Goal: Transaction & Acquisition: Book appointment/travel/reservation

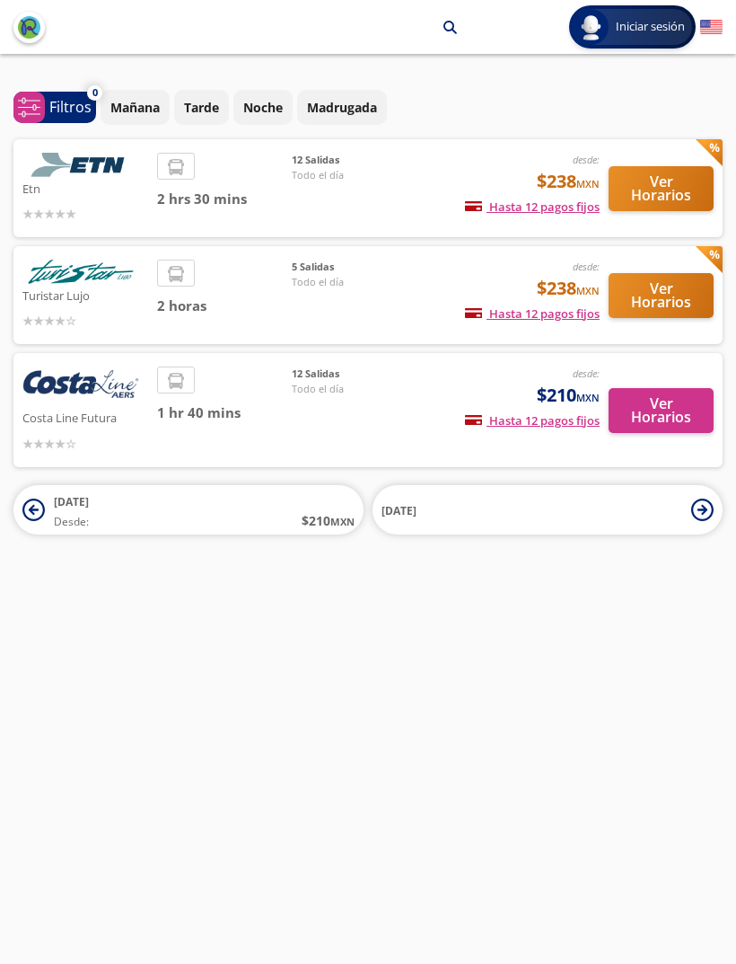
click at [160, 101] on p "Mañana" at bounding box center [134, 107] width 49 height 19
click at [229, 91] on div "Tarde" at bounding box center [201, 107] width 55 height 35
click at [217, 84] on div "¿Con qué línea quieres salir? Ordenar por 1 system-uicons:filtering Filtros che…" at bounding box center [368, 303] width 736 height 463
click at [212, 93] on button "Tarde" at bounding box center [201, 107] width 55 height 35
click at [135, 111] on p "Mañana" at bounding box center [134, 107] width 49 height 19
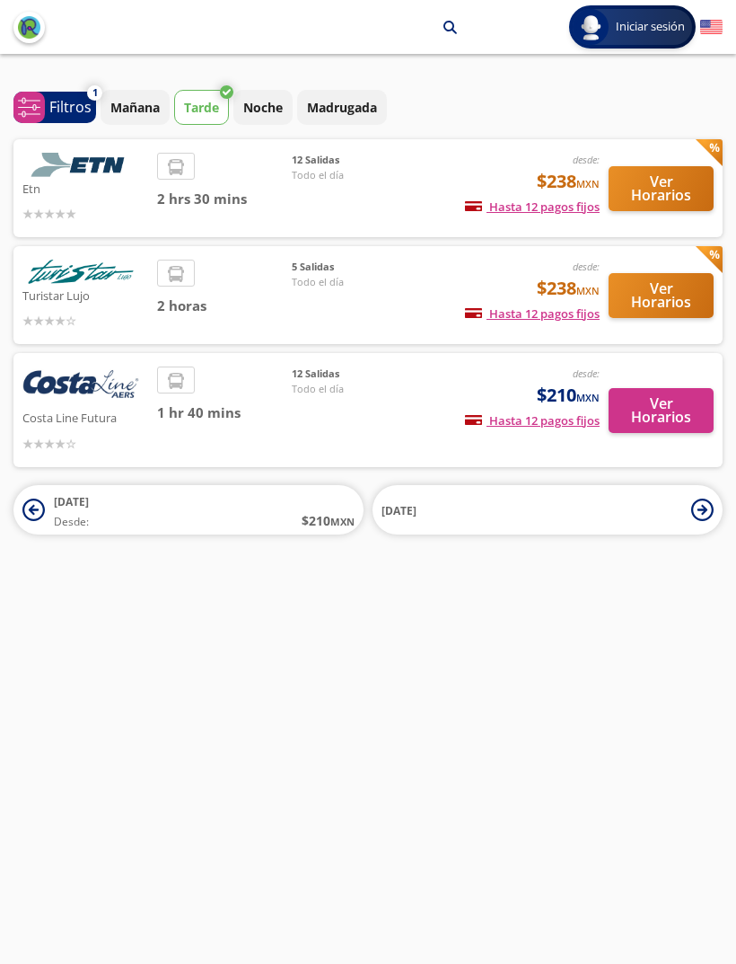
click at [218, 77] on div "¿Con qué línea quieres salir? Ordenar por 1 system-uicons:filtering Filtros che…" at bounding box center [368, 303] width 736 height 463
click at [219, 94] on button "Tarde" at bounding box center [201, 107] width 55 height 35
click at [147, 109] on p "Mañana" at bounding box center [134, 107] width 49 height 19
click at [213, 514] on span "Desde: $ 210 MXN" at bounding box center [204, 520] width 301 height 19
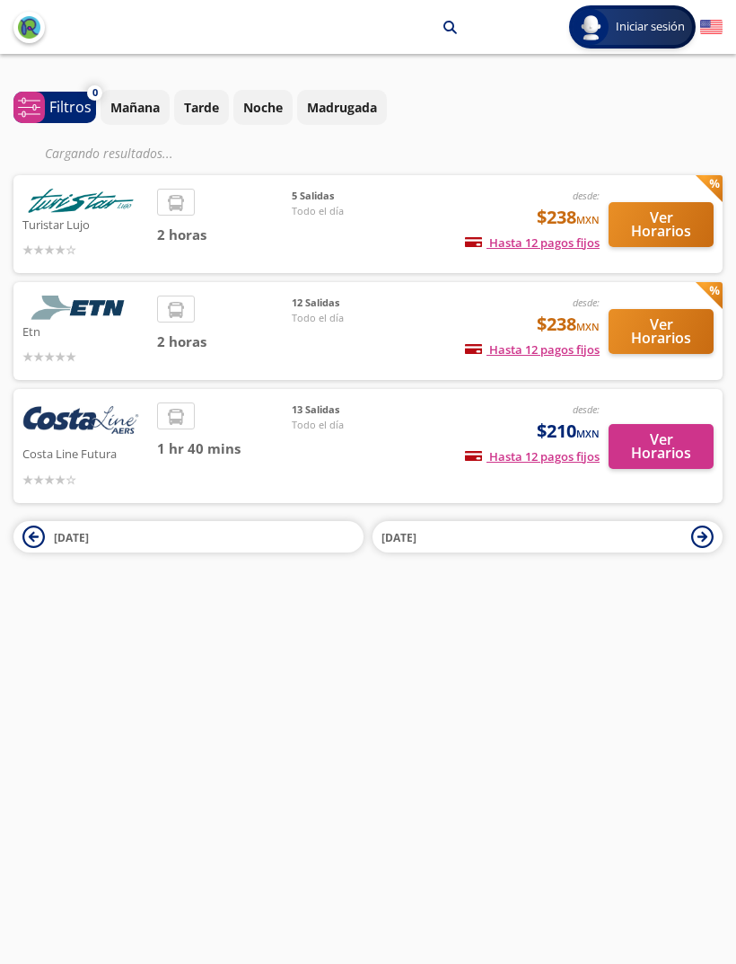
click at [322, 537] on span "[DATE]" at bounding box center [204, 536] width 301 height 22
click at [715, 542] on button "[DATE]" at bounding box center [548, 536] width 350 height 31
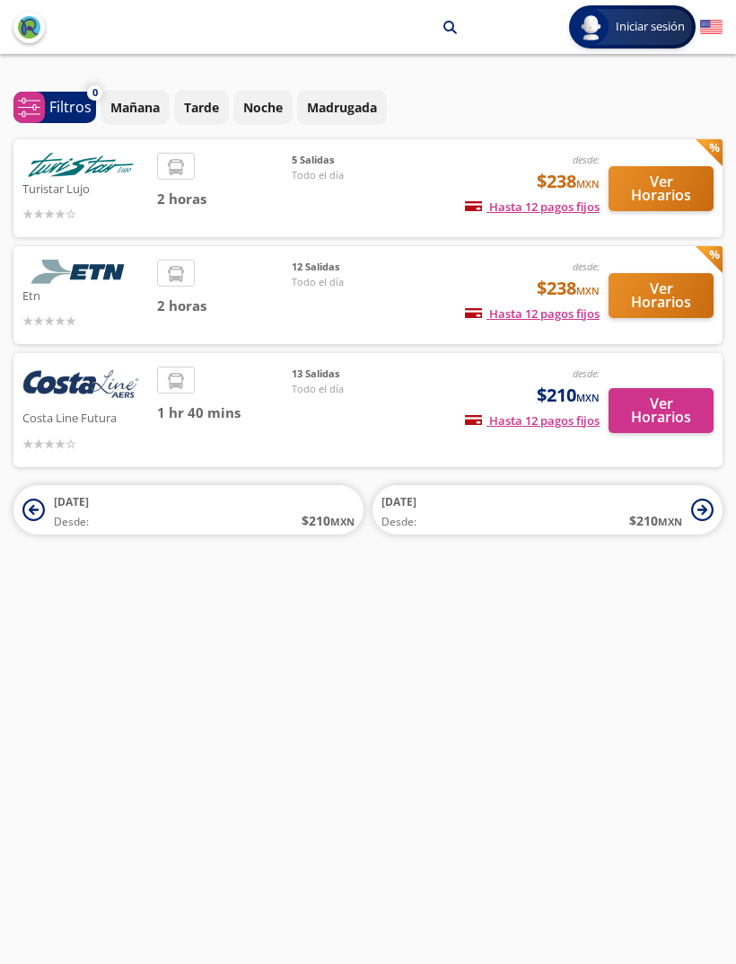
click at [715, 506] on button "[DATE] Desde: $ 210 MXN" at bounding box center [548, 509] width 350 height 49
click at [693, 199] on button "Ver Horarios" at bounding box center [661, 188] width 105 height 45
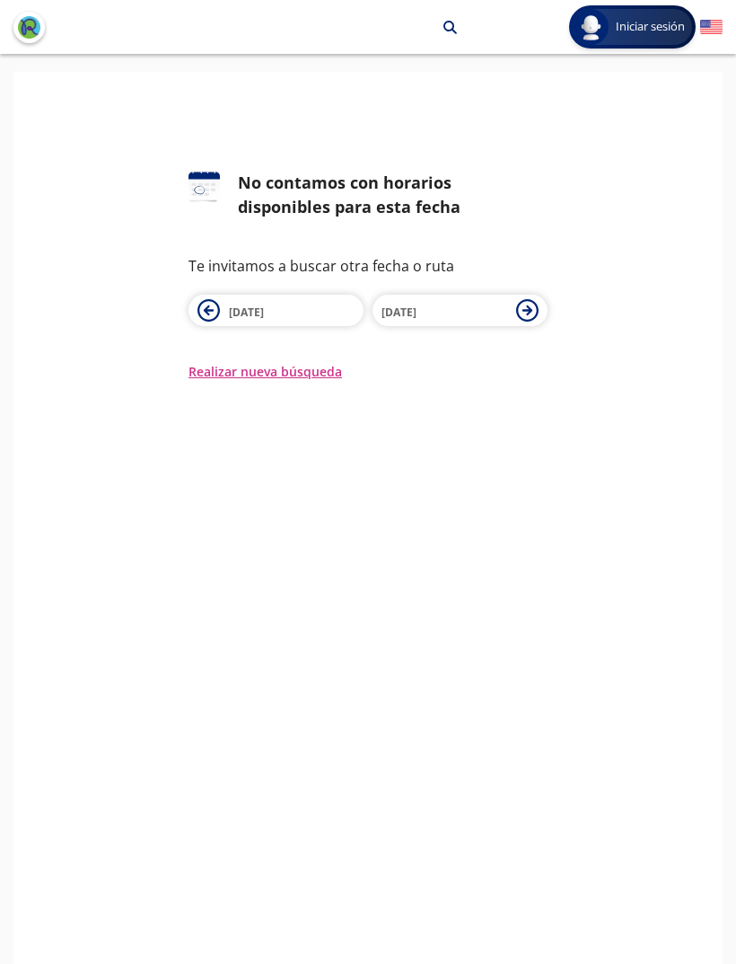
click at [544, 306] on button "27 Nov" at bounding box center [460, 310] width 175 height 31
click at [545, 306] on button "28 Nov" at bounding box center [460, 310] width 175 height 31
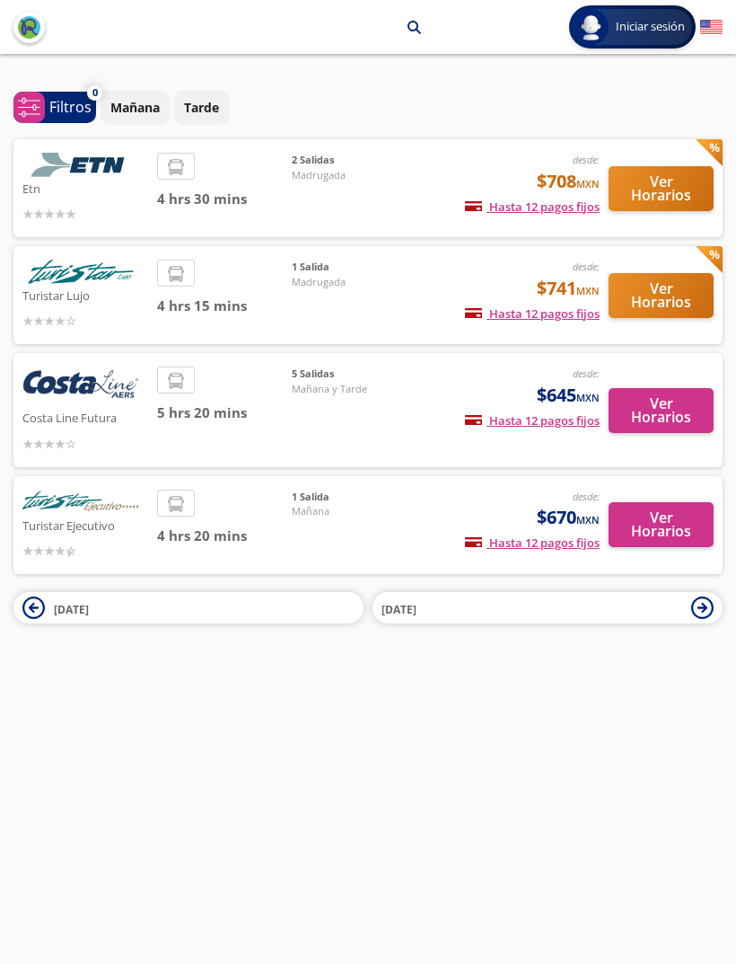
click at [399, 956] on div "Cuernavaca arrow Acapulco search Iniciar sesión Iniciar sesión ¡Bienvenido a la…" at bounding box center [368, 482] width 736 height 964
